Goal: Task Accomplishment & Management: Manage account settings

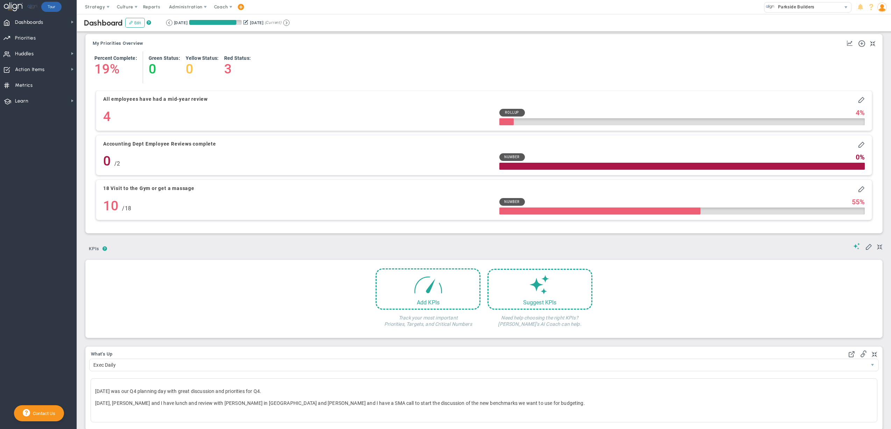
scroll to position [24, 59]
click at [884, 5] on img at bounding box center [881, 6] width 9 height 9
click at [877, 19] on span "Profile" at bounding box center [860, 21] width 57 height 14
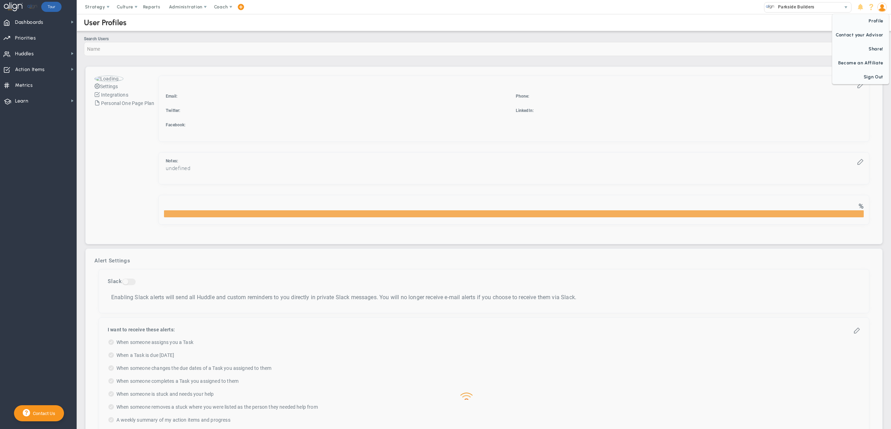
checkbox input "true"
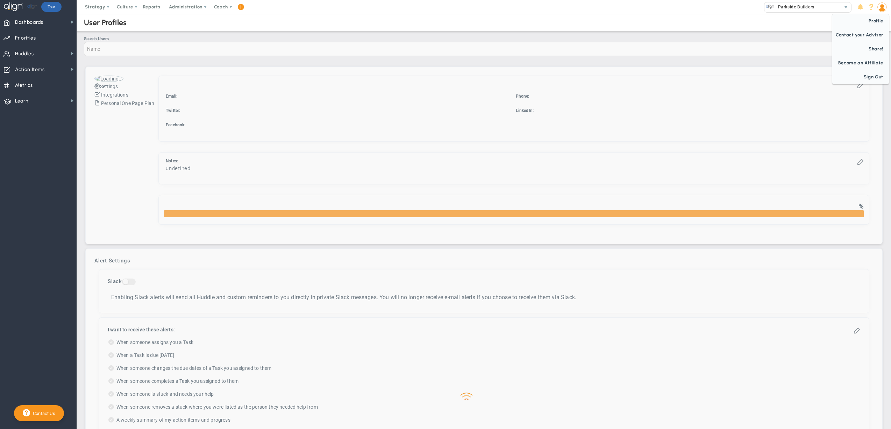
checkbox input "true"
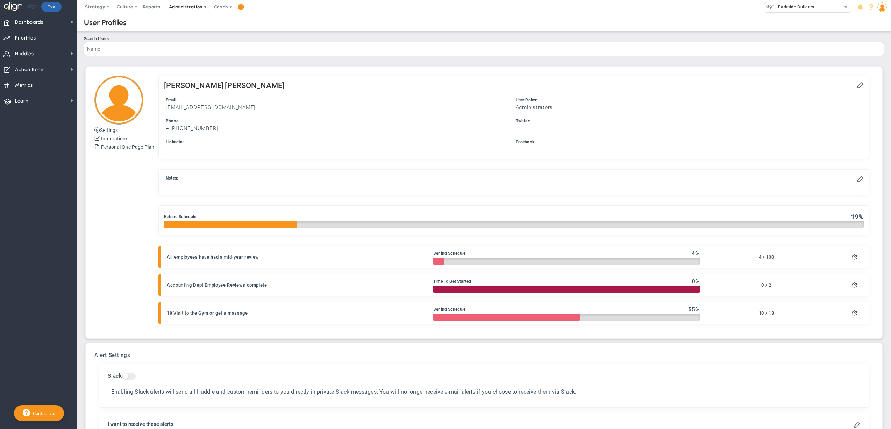
click at [188, 9] on span "Administration" at bounding box center [185, 6] width 33 height 5
click at [186, 20] on span "Manage Users" at bounding box center [192, 21] width 57 height 14
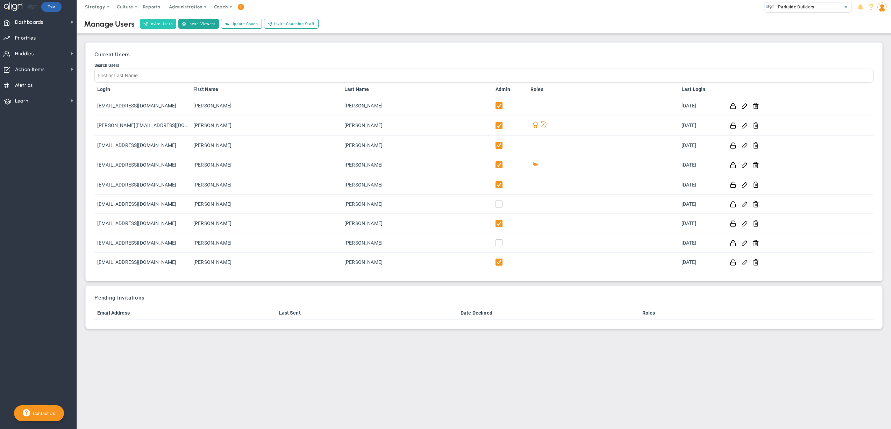
click at [154, 23] on button "Invite Users" at bounding box center [158, 24] width 36 height 10
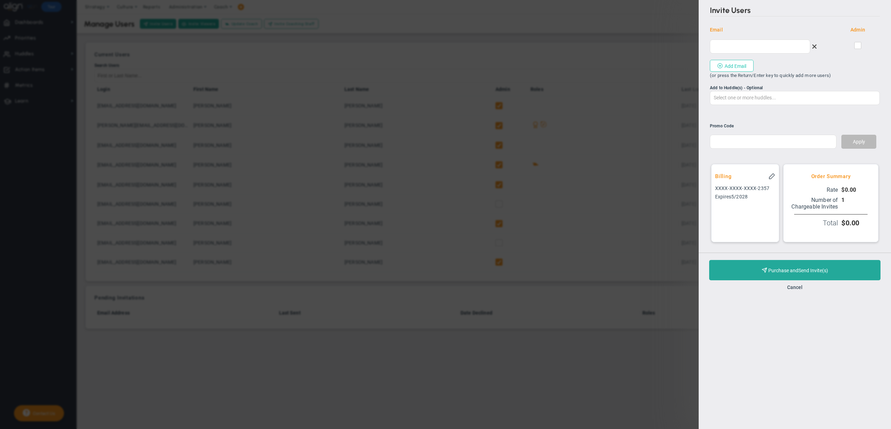
click at [731, 64] on button "Add Email" at bounding box center [732, 66] width 44 height 12
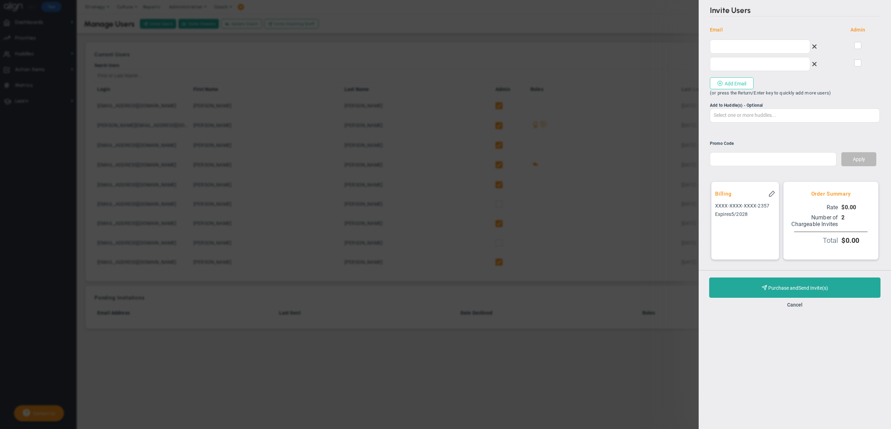
click at [733, 83] on button "Add Email" at bounding box center [732, 83] width 44 height 12
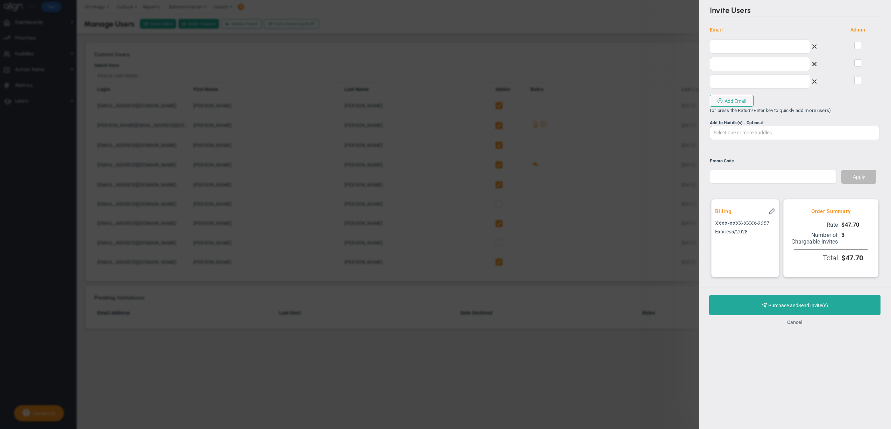
click at [798, 325] on button "Cancel" at bounding box center [794, 322] width 15 height 6
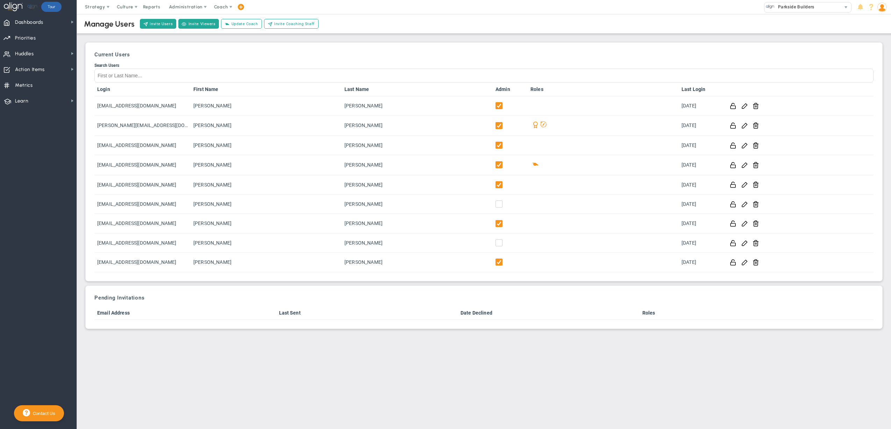
click at [882, 3] on img at bounding box center [881, 6] width 9 height 9
click at [873, 76] on span "Sign Out" at bounding box center [860, 77] width 57 height 14
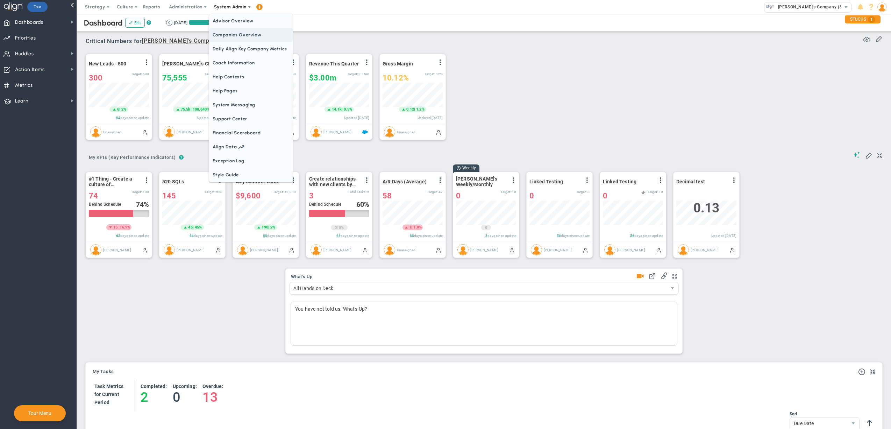
click at [245, 35] on span "Companies Overview" at bounding box center [251, 35] width 84 height 14
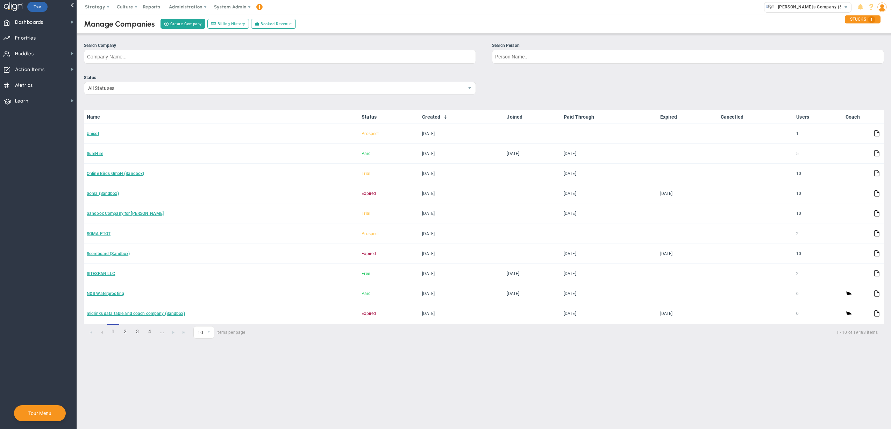
click at [485, 26] on div "Manage Companies Create Company Billing History Booked Revenue" at bounding box center [484, 24] width 828 height 20
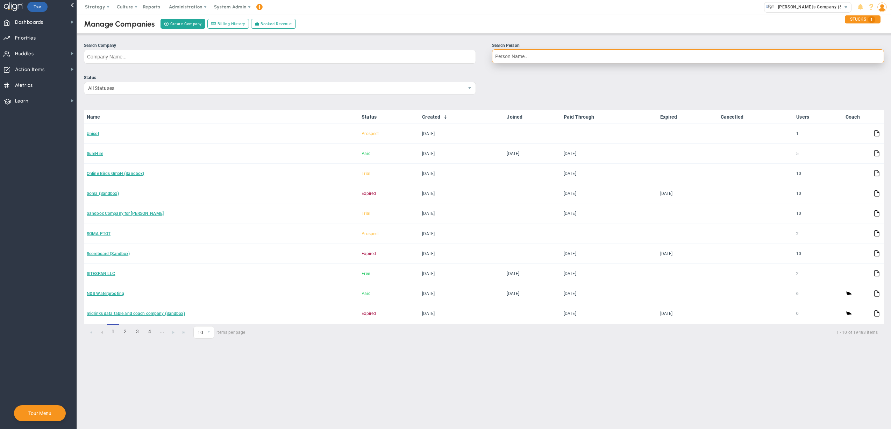
click at [515, 58] on input "Search Person" at bounding box center [688, 56] width 392 height 14
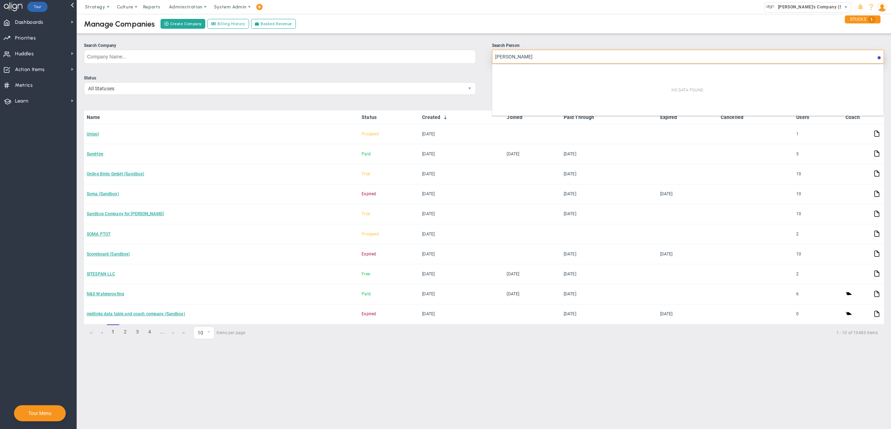
type input "jennifer faught"
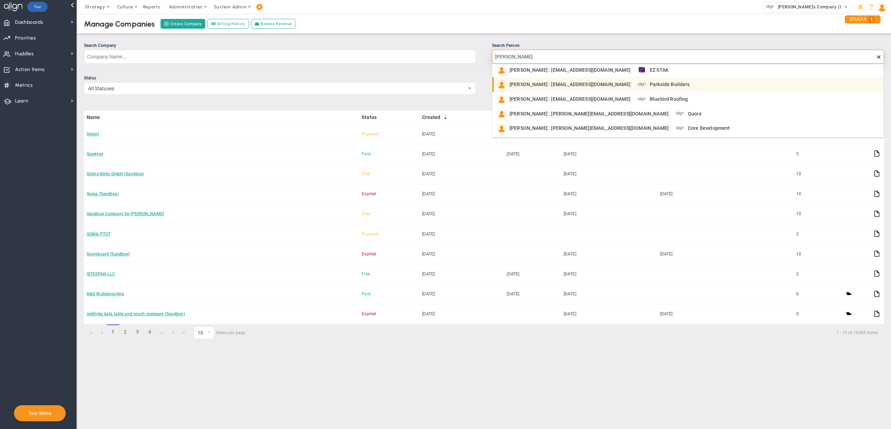
click at [654, 85] on span "Parkside Builders" at bounding box center [670, 84] width 40 height 5
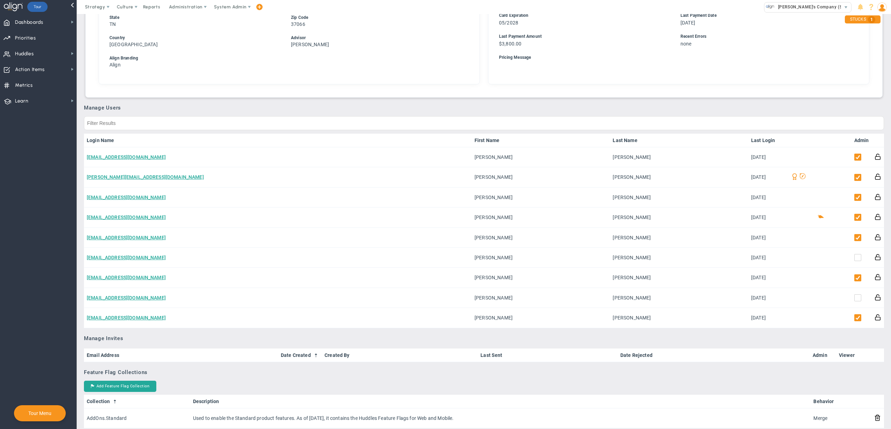
click at [232, 7] on span "System Admin" at bounding box center [230, 6] width 33 height 5
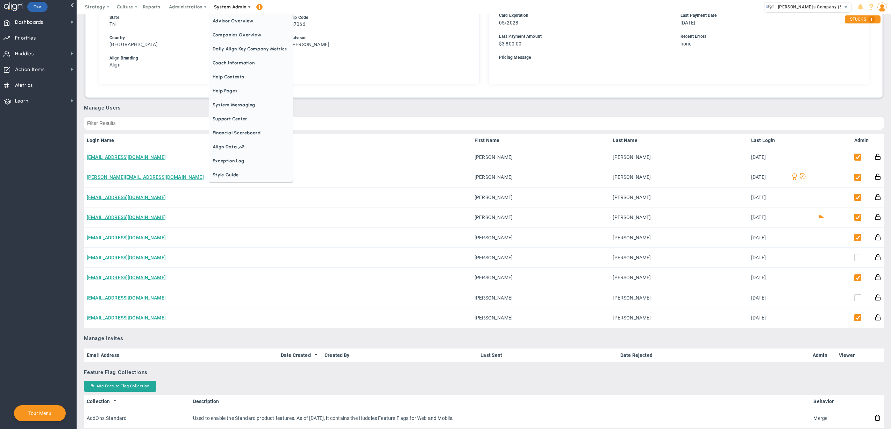
click at [229, 31] on span "Companies Overview" at bounding box center [251, 35] width 84 height 14
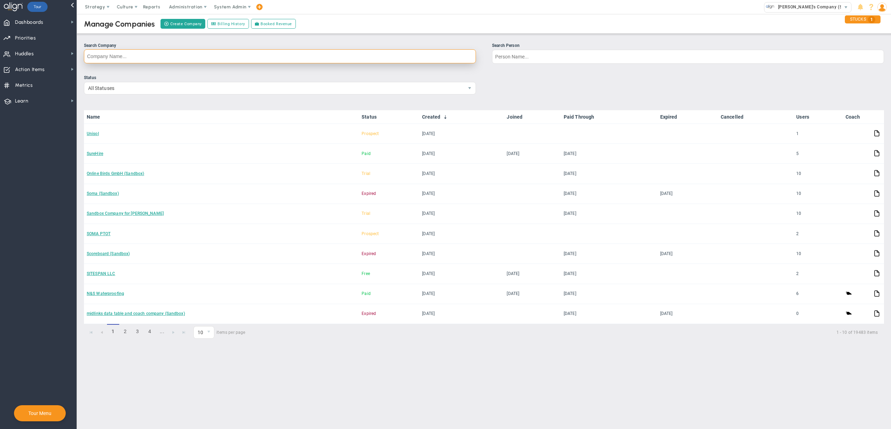
click at [367, 57] on input "Search Company" at bounding box center [280, 56] width 392 height 14
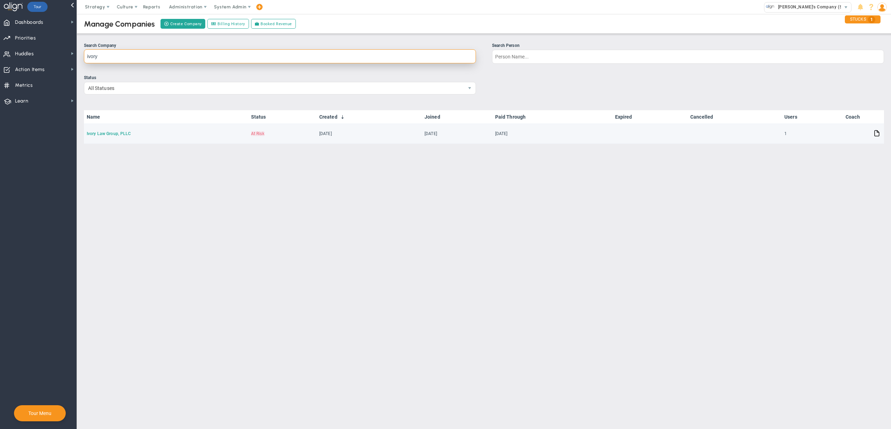
type input "ivory"
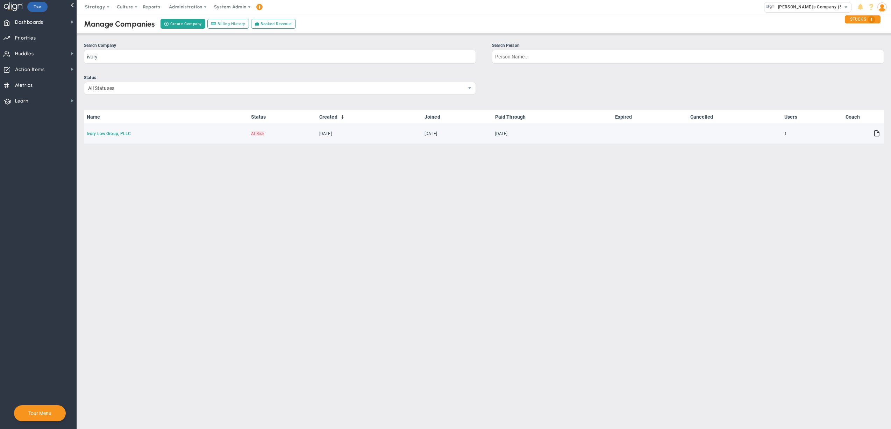
click at [104, 133] on link "Ivory Law Group, PLLC" at bounding box center [109, 133] width 44 height 5
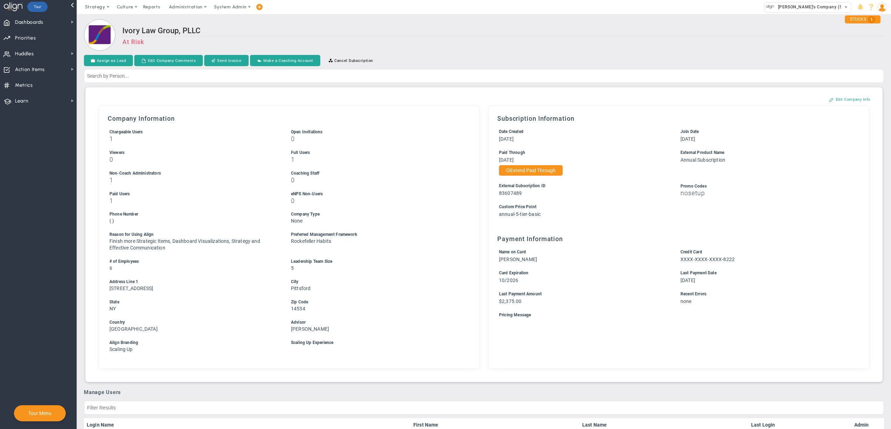
click at [714, 69] on div at bounding box center [484, 76] width 800 height 14
click at [506, 22] on div "Ivory Law Group, PLLC At Risk" at bounding box center [484, 35] width 800 height 33
